Goal: Information Seeking & Learning: Find specific page/section

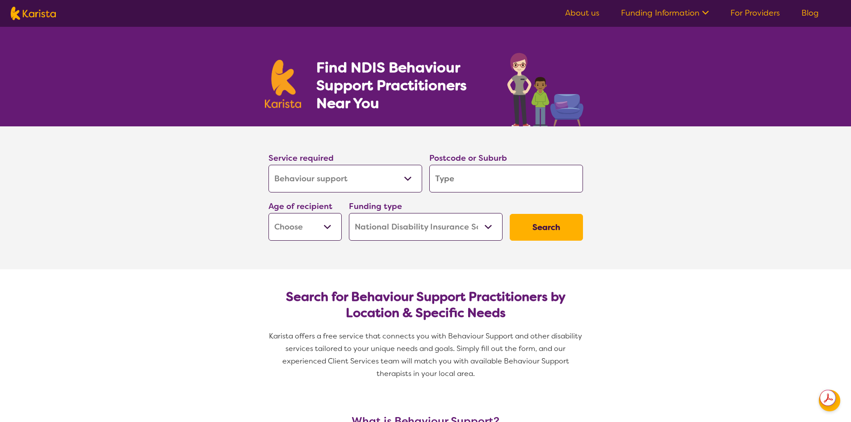
select select "Behaviour support"
select select "NDIS"
select select "Behaviour support"
select select "NDIS"
click at [473, 182] on input "search" at bounding box center [507, 179] width 154 height 28
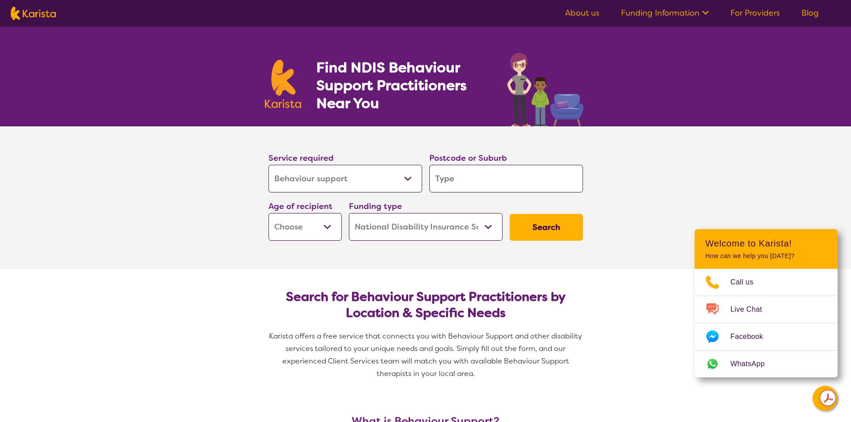
click at [490, 225] on select "Home Care Package (HCP) National Disability Insurance Scheme (NDIS) I don't know" at bounding box center [426, 227] width 154 height 28
select select "i-don-t-know"
click at [349, 213] on select "Home Care Package (HCP) National Disability Insurance Scheme (NDIS) I don't know" at bounding box center [426, 227] width 154 height 28
select select "i-don-t-know"
click at [326, 224] on select "Early Childhood - 0 to 9 Child - 10 to 11 Adolescent - 12 to 17 Adult - 18 to 6…" at bounding box center [305, 227] width 73 height 28
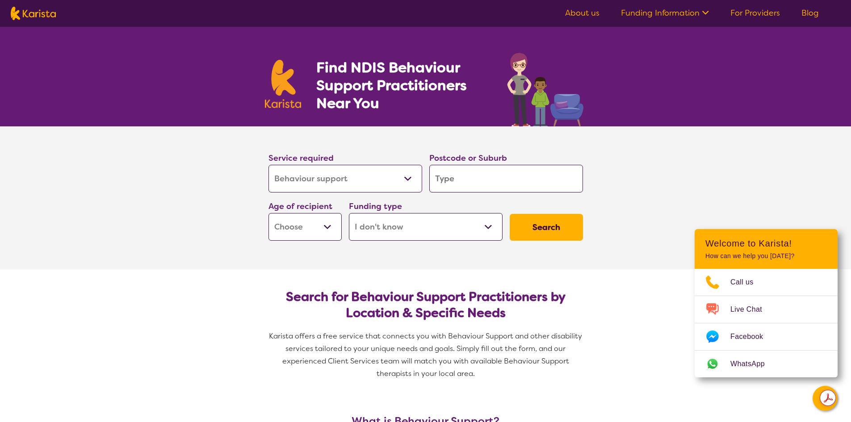
select select "AS"
click at [269, 213] on select "Early Childhood - 0 to 9 Child - 10 to 11 Adolescent - 12 to 17 Adult - 18 to 6…" at bounding box center [305, 227] width 73 height 28
select select "AS"
click at [449, 179] on input "search" at bounding box center [507, 179] width 154 height 28
click at [466, 181] on input "search" at bounding box center [507, 179] width 154 height 28
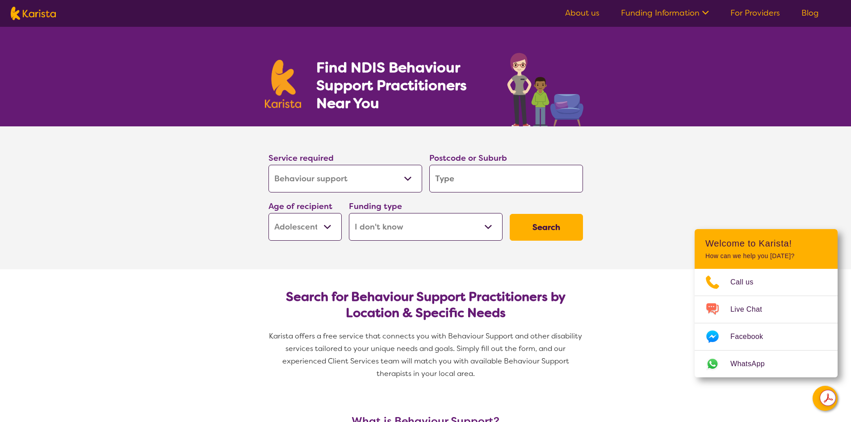
type input "2"
select select "NDIS"
type input "2"
select select "NDIS"
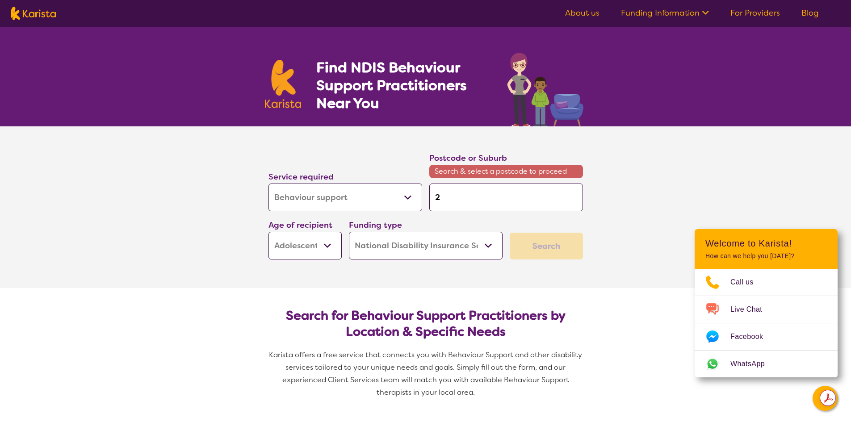
type input "27"
type input "279"
type input "2790"
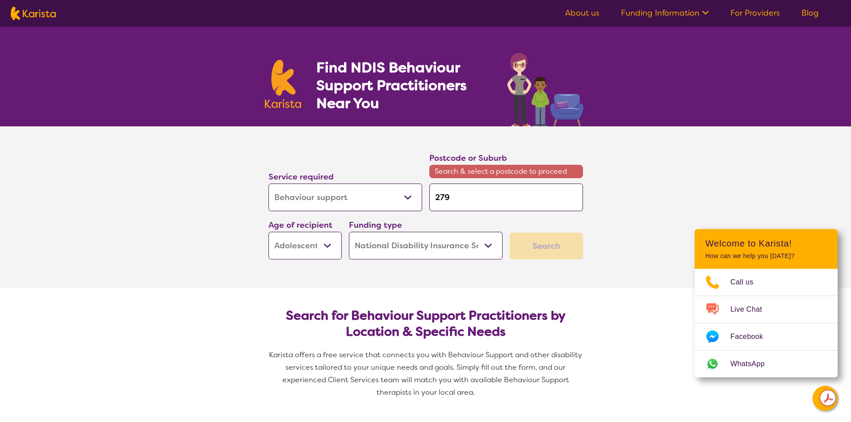
type input "2790"
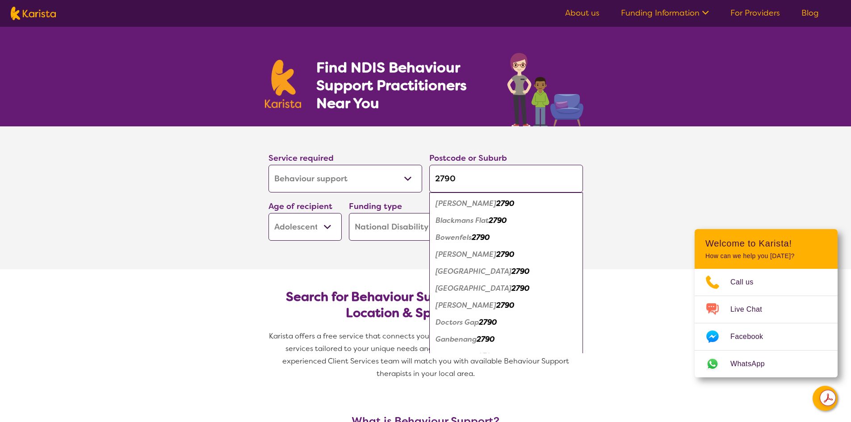
type input "2790"
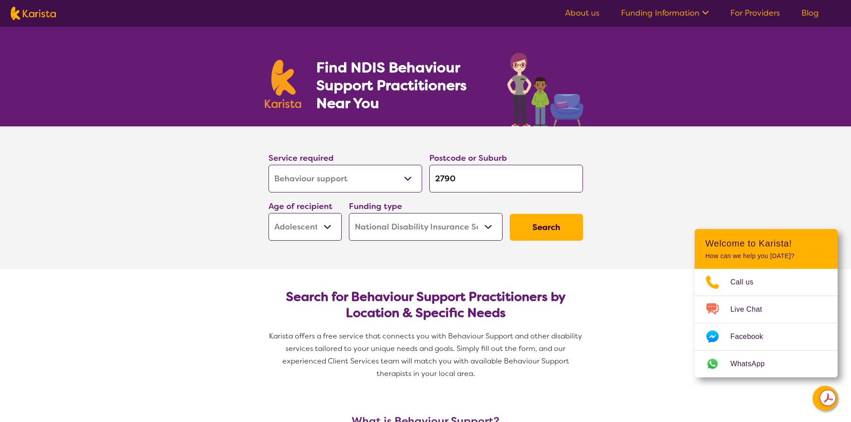
click at [537, 228] on button "Search" at bounding box center [546, 227] width 73 height 27
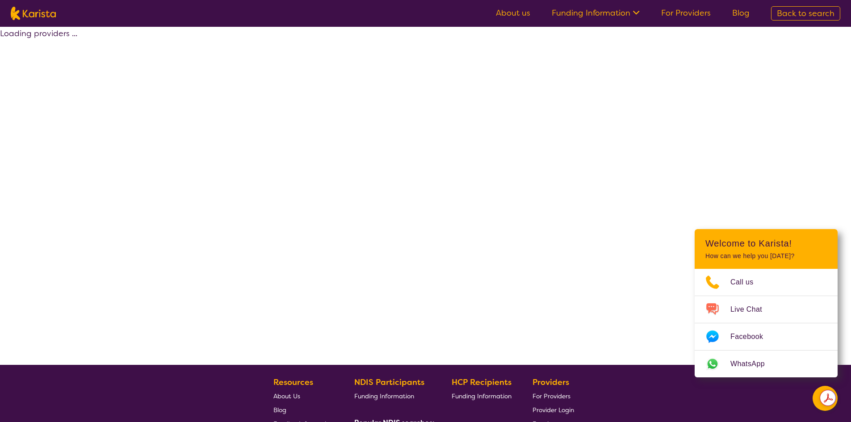
select select "by_score"
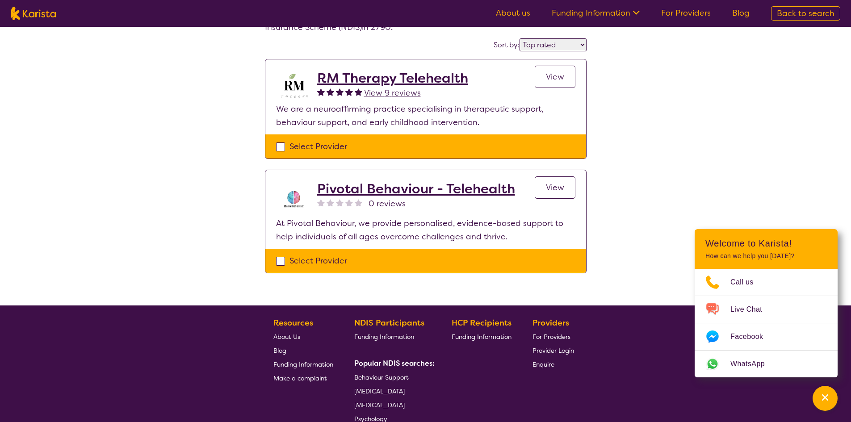
scroll to position [45, 0]
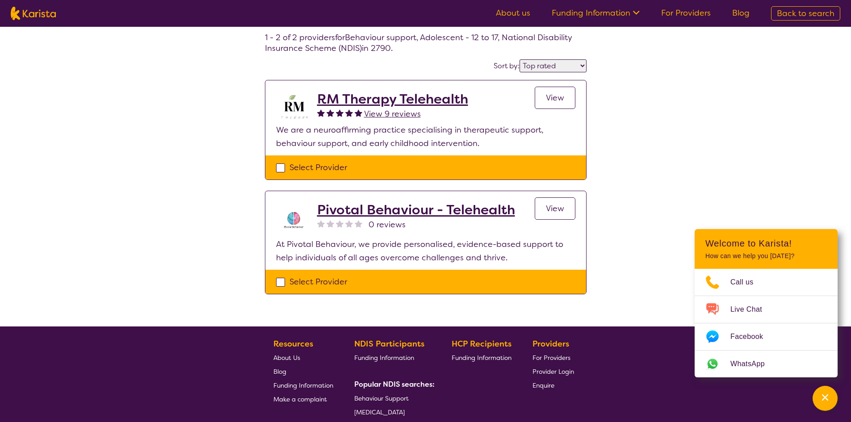
click at [395, 99] on h2 "RM Therapy Telehealth" at bounding box center [392, 99] width 151 height 16
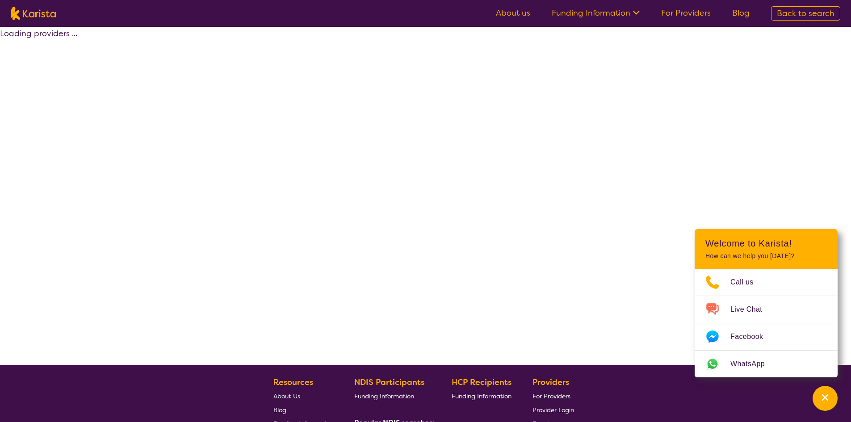
scroll to position [45, 0]
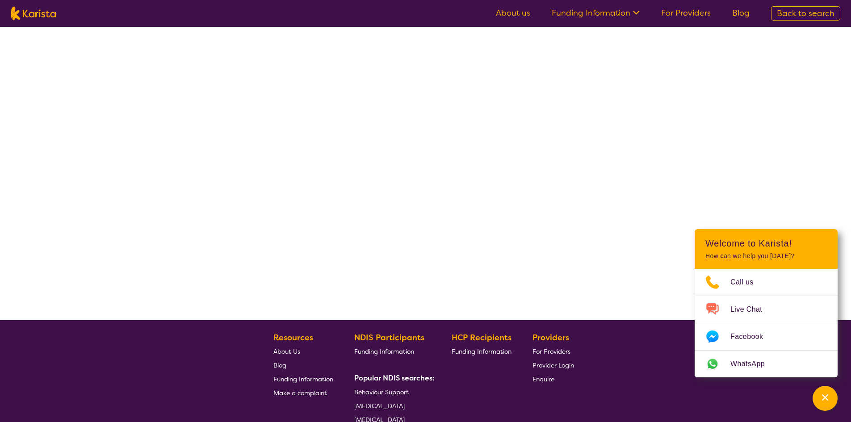
select select "by_score"
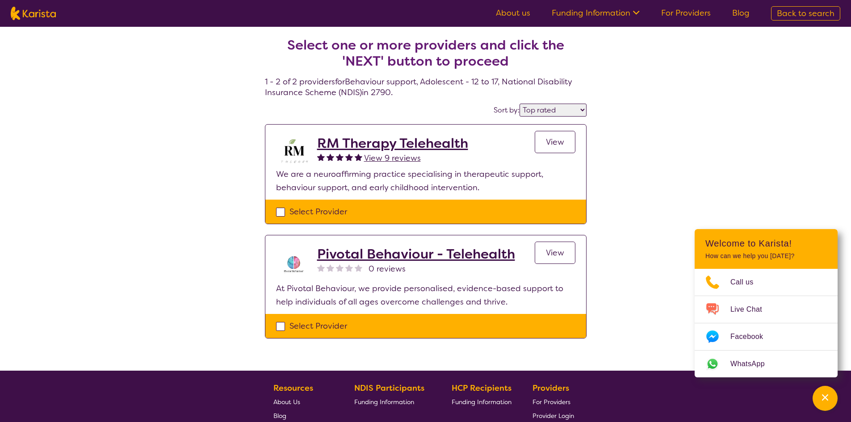
scroll to position [0, 0]
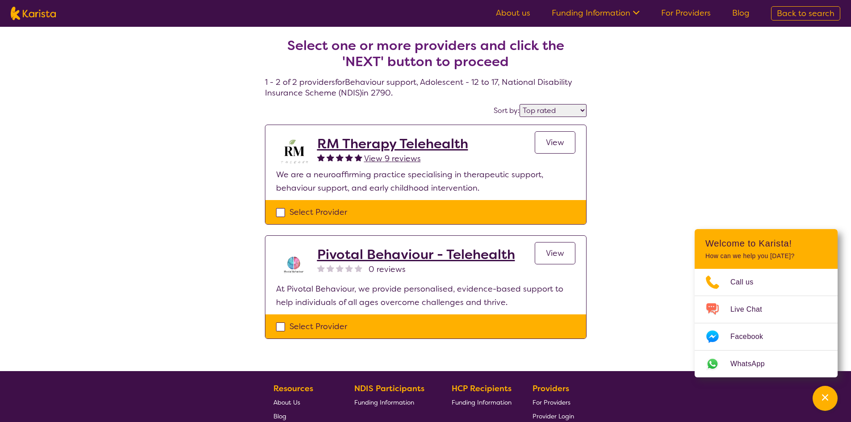
click at [397, 256] on h2 "Pivotal Behaviour - Telehealth" at bounding box center [416, 255] width 198 height 16
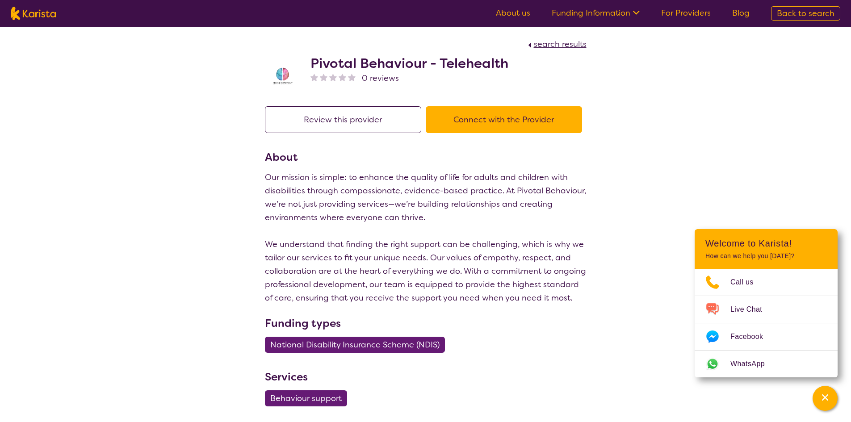
select select "by_score"
